Goal: Task Accomplishment & Management: Complete application form

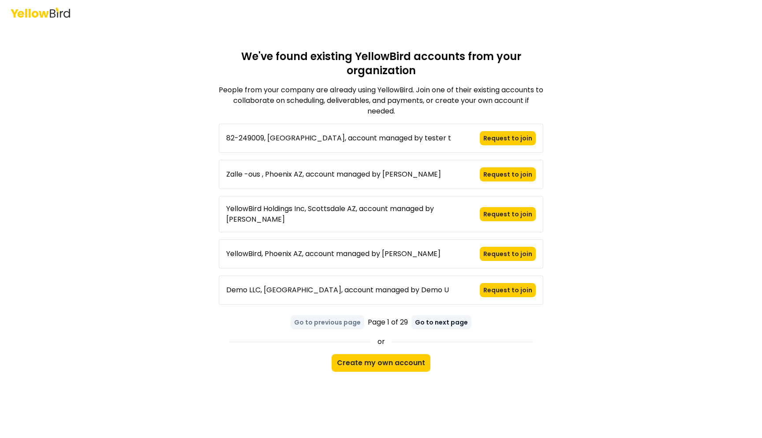
click at [425, 316] on button "Go to next page" at bounding box center [442, 322] width 60 height 14
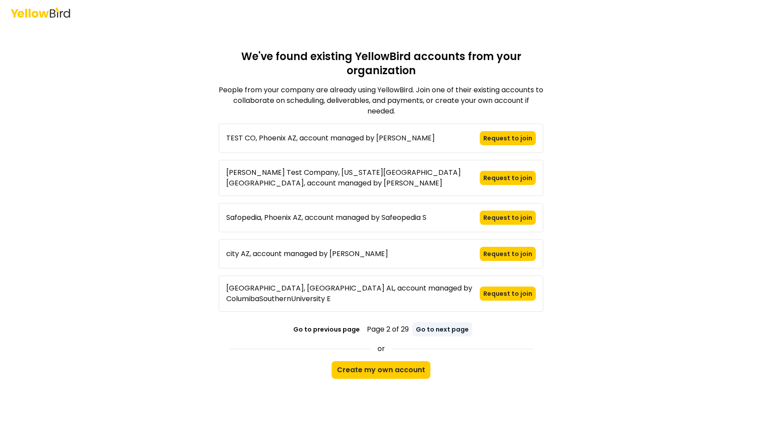
click at [431, 324] on button "Go to next page" at bounding box center [442, 329] width 60 height 14
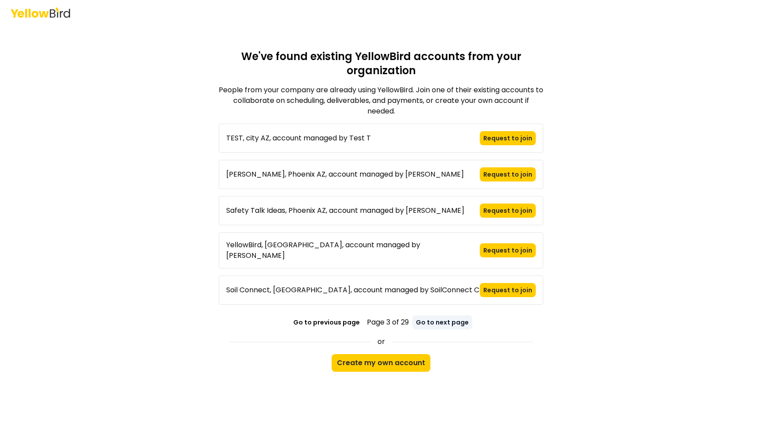
click at [446, 320] on button "Go to next page" at bounding box center [442, 322] width 60 height 14
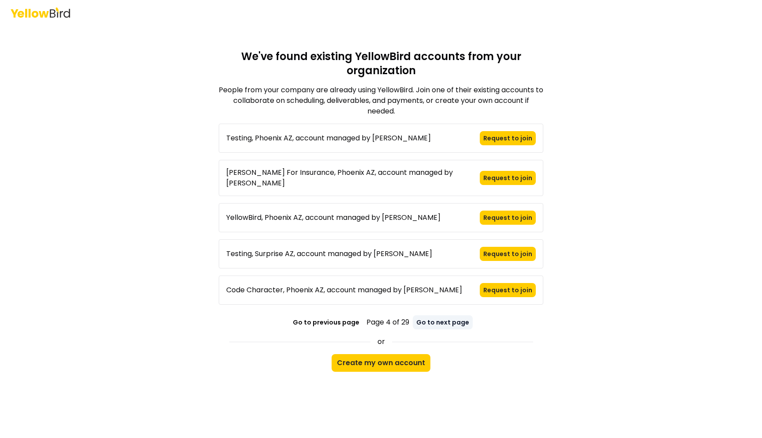
click at [446, 320] on button "Go to next page" at bounding box center [443, 322] width 60 height 14
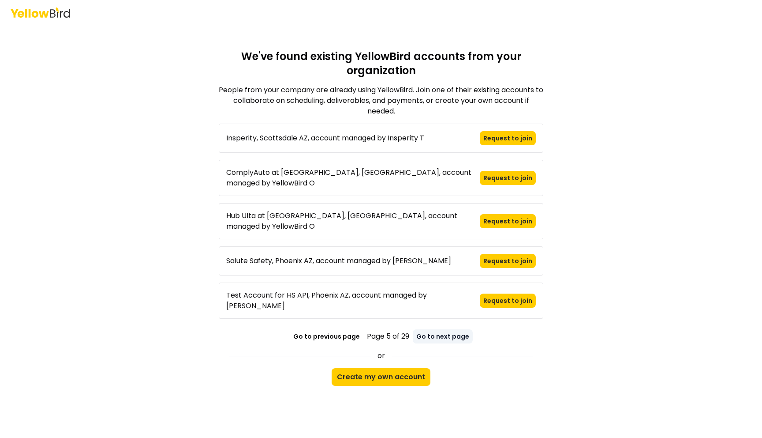
click at [438, 329] on button "Go to next page" at bounding box center [443, 336] width 60 height 14
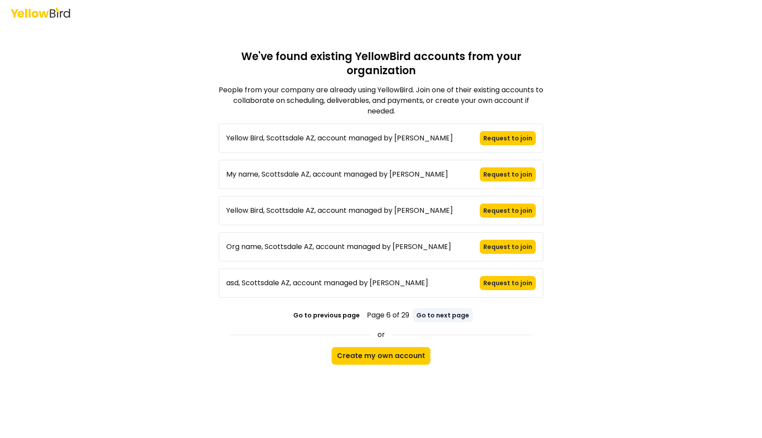
click at [438, 312] on button "Go to next page" at bounding box center [443, 315] width 60 height 14
click at [438, 312] on button "Go to next page" at bounding box center [442, 315] width 60 height 14
click at [438, 312] on button "Go to next page" at bounding box center [444, 315] width 60 height 14
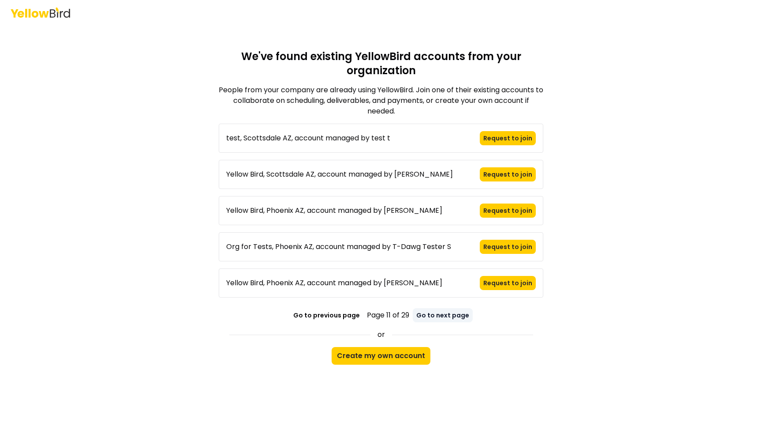
click at [438, 312] on button "Go to next page" at bounding box center [443, 315] width 60 height 14
click at [438, 312] on button "Go to next page" at bounding box center [444, 315] width 60 height 14
click at [338, 315] on button "Go to previous page" at bounding box center [325, 315] width 74 height 14
click at [338, 315] on button "Go to previous page" at bounding box center [326, 315] width 74 height 14
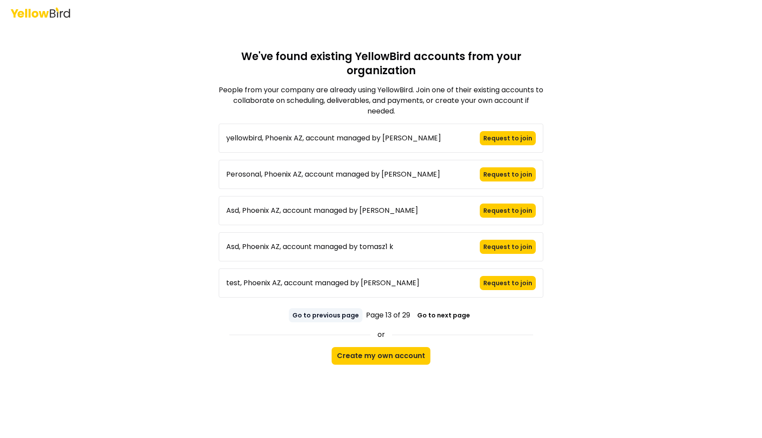
click at [338, 315] on button "Go to previous page" at bounding box center [326, 315] width 74 height 14
click at [338, 315] on button "Go to previous page" at bounding box center [327, 315] width 74 height 14
click at [338, 315] on button "Go to previous page" at bounding box center [325, 315] width 74 height 14
click at [338, 315] on button "Go to previous page" at bounding box center [327, 315] width 74 height 14
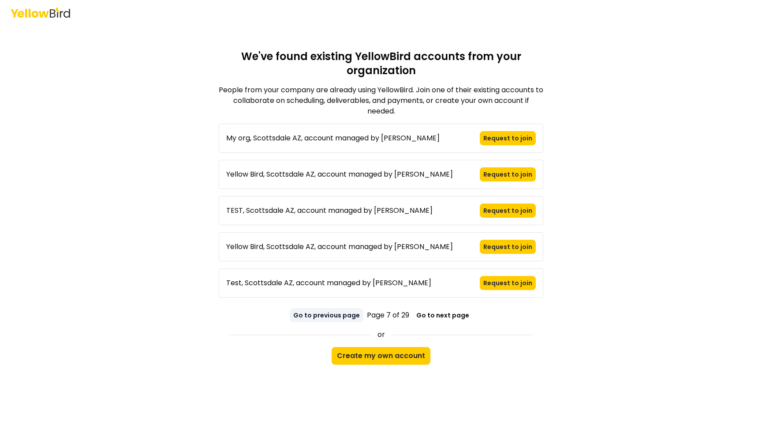
click at [338, 315] on button "Go to previous page" at bounding box center [327, 315] width 74 height 14
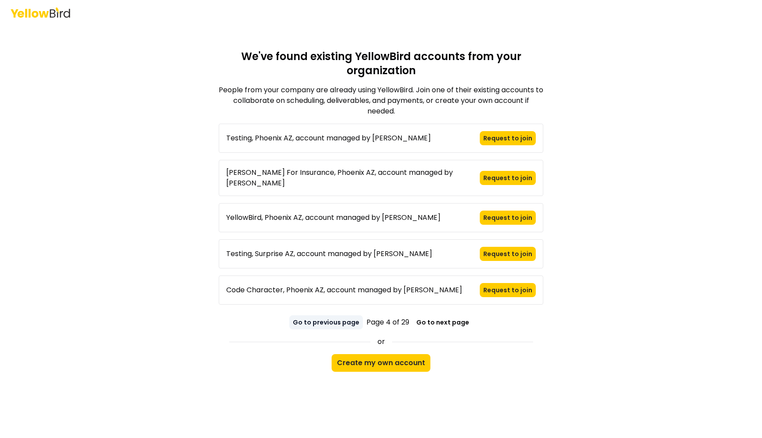
click at [338, 315] on button "Go to previous page" at bounding box center [326, 322] width 74 height 14
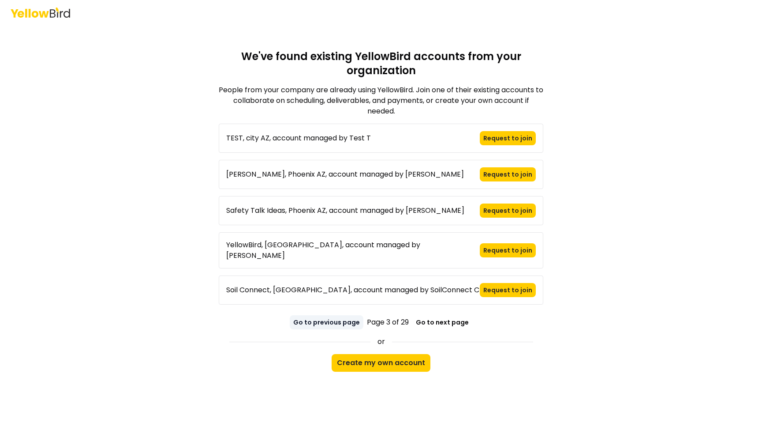
click at [338, 315] on button "Go to previous page" at bounding box center [327, 322] width 74 height 14
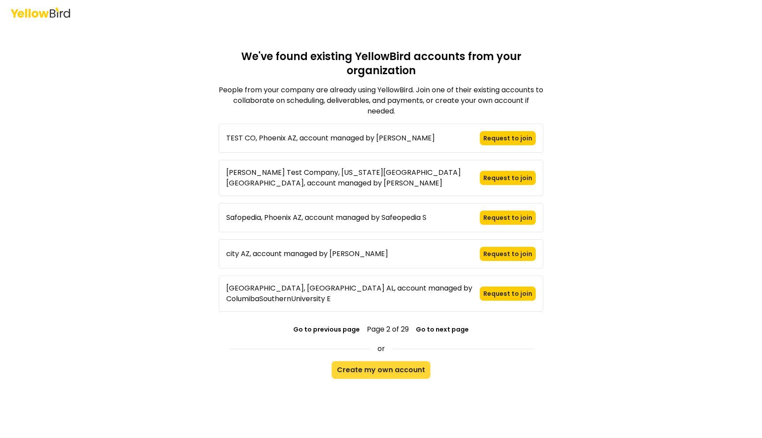
click at [373, 361] on button "Create my own account" at bounding box center [381, 370] width 99 height 18
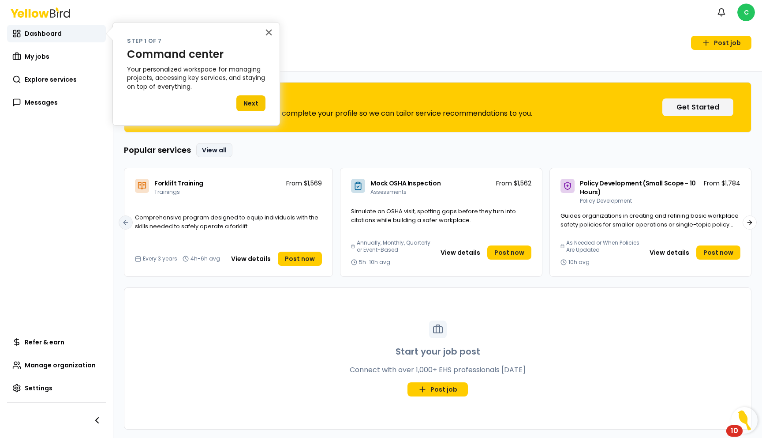
click at [210, 151] on link "View all" at bounding box center [214, 150] width 36 height 14
